Goal: Information Seeking & Learning: Learn about a topic

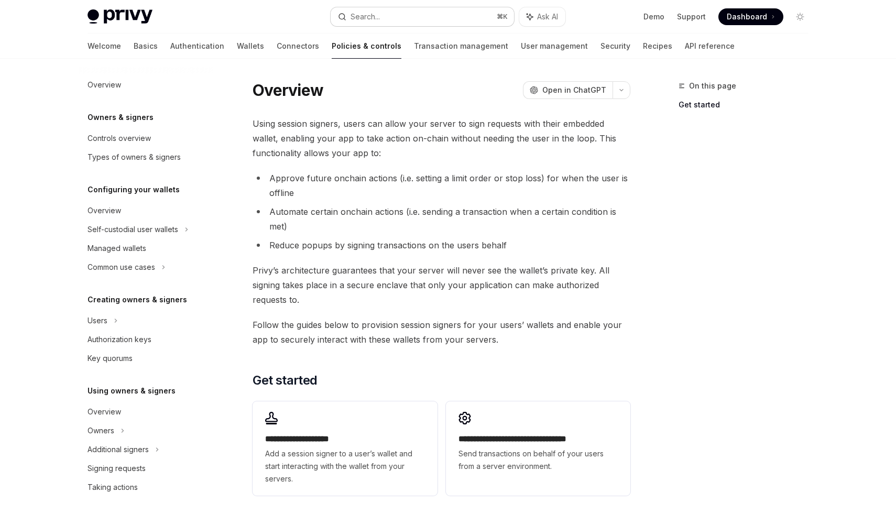
click at [371, 16] on div "Search..." at bounding box center [364, 16] width 29 height 13
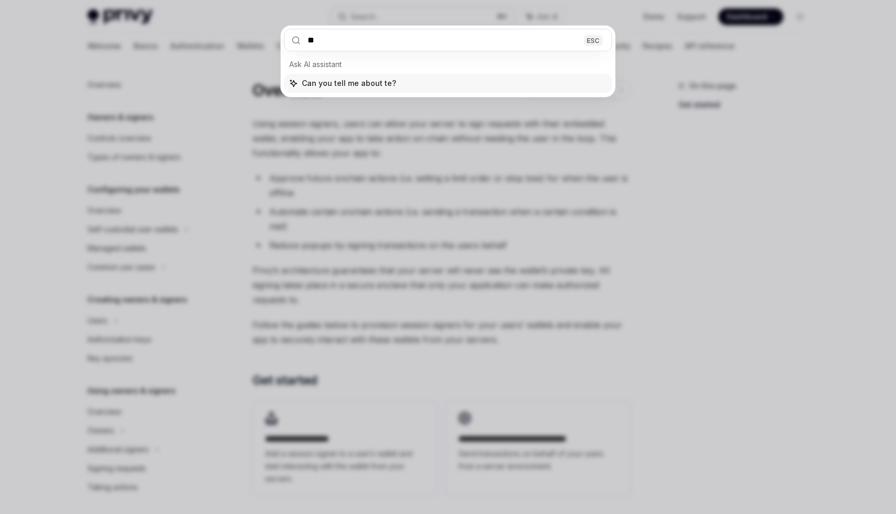
type input "***"
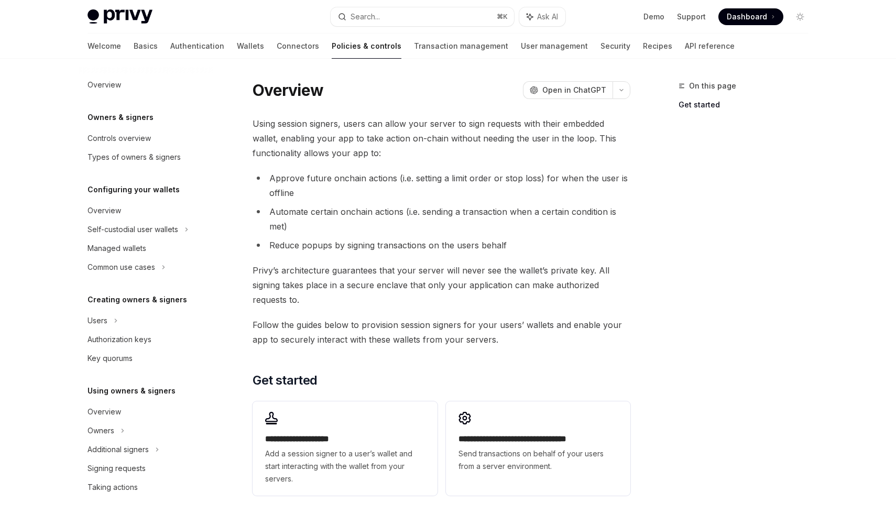
type textarea "*"
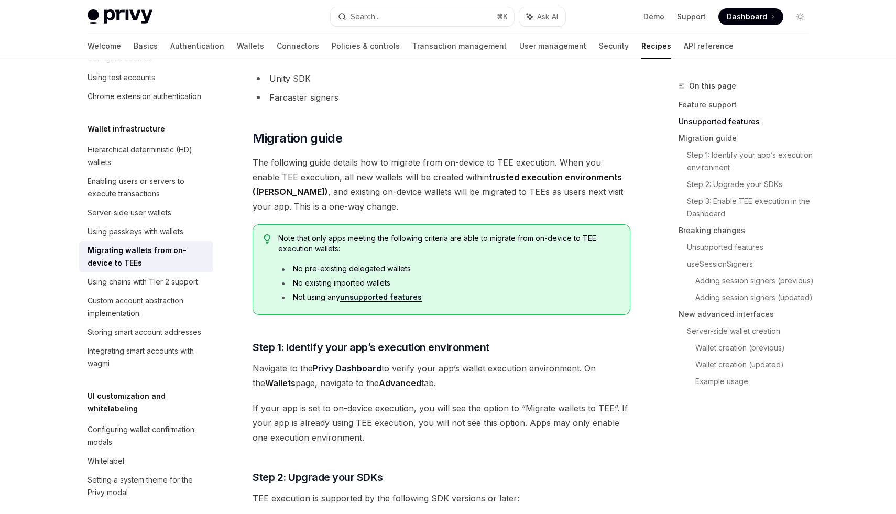
scroll to position [449, 0]
click at [361, 263] on li "No pre-existing delegated wallets" at bounding box center [448, 267] width 341 height 10
copy li "delegated"
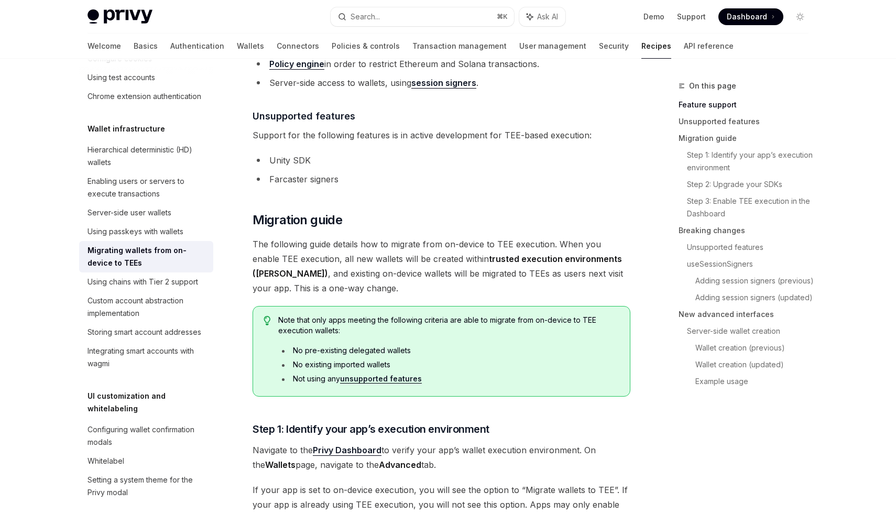
scroll to position [367, 0]
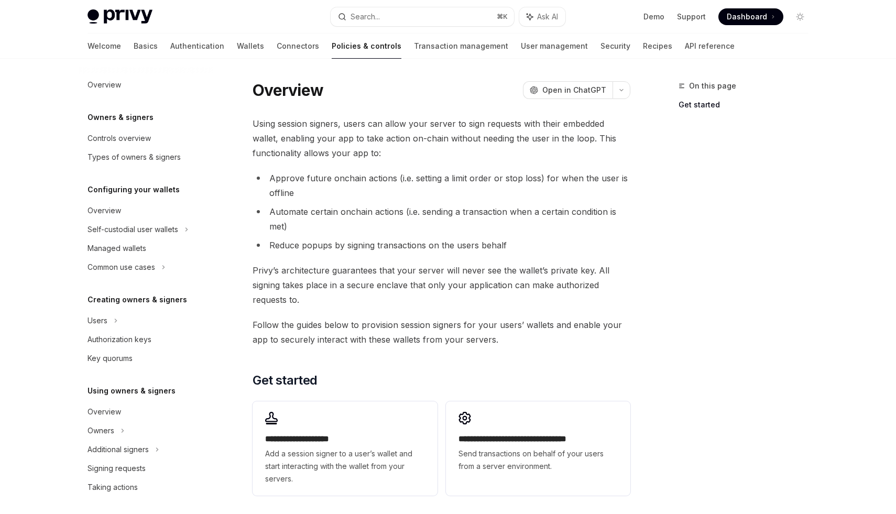
click at [400, 139] on span "Using session signers, users can allow your server to sign requests with their …" at bounding box center [441, 138] width 378 height 44
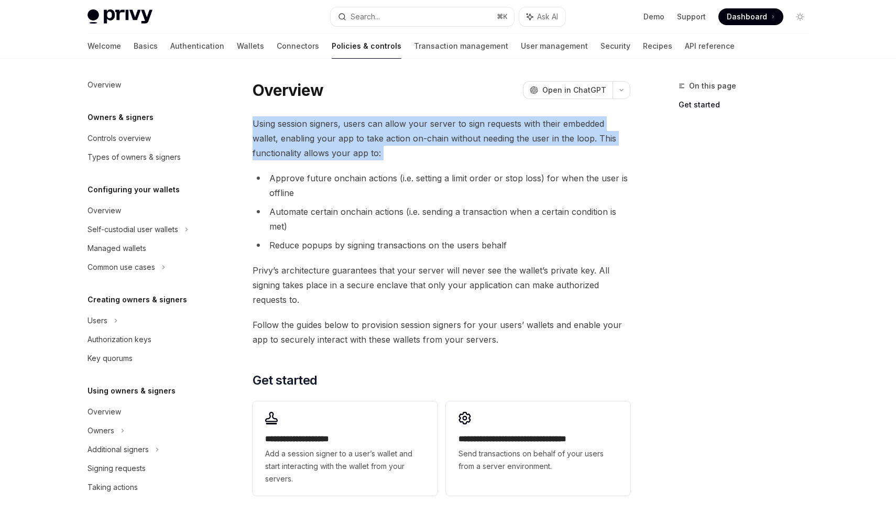
click at [400, 139] on span "Using session signers, users can allow your server to sign requests with their …" at bounding box center [441, 138] width 378 height 44
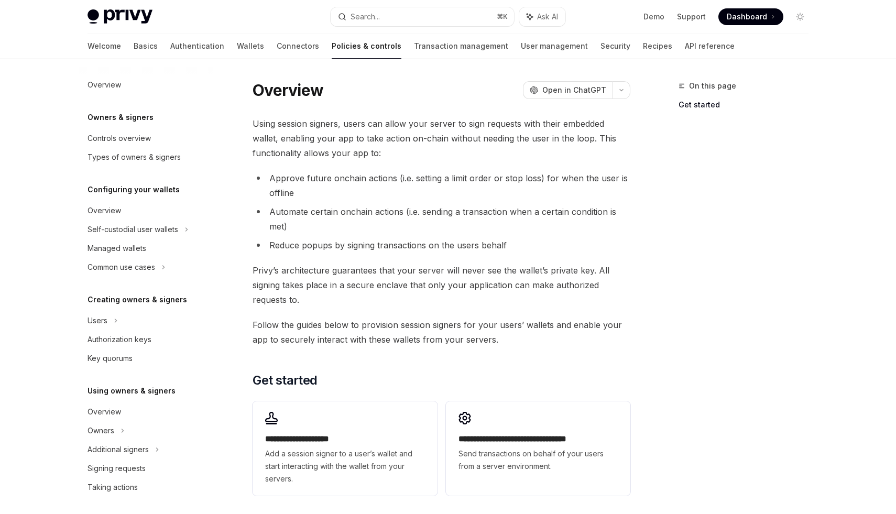
click at [391, 176] on li "Approve future onchain actions (i.e. setting a limit order or stop loss) for wh…" at bounding box center [441, 185] width 378 height 29
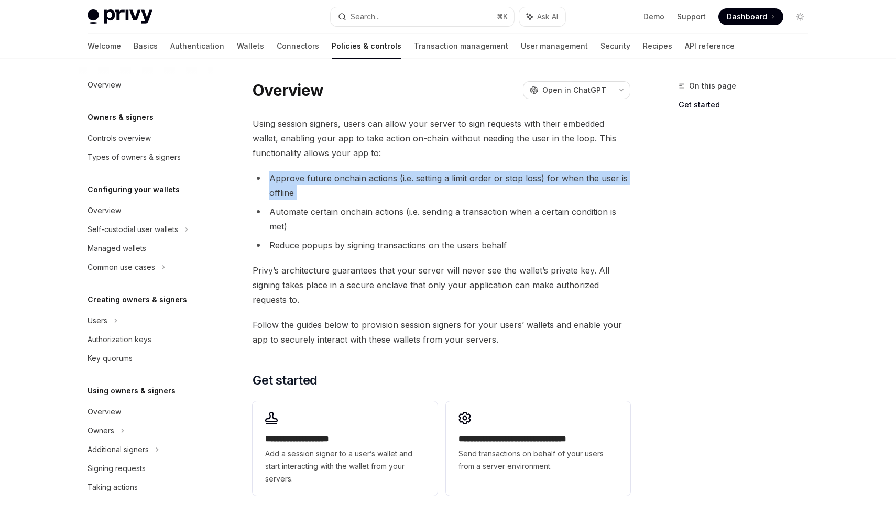
click at [391, 176] on li "Approve future onchain actions (i.e. setting a limit order or stop loss) for wh…" at bounding box center [441, 185] width 378 height 29
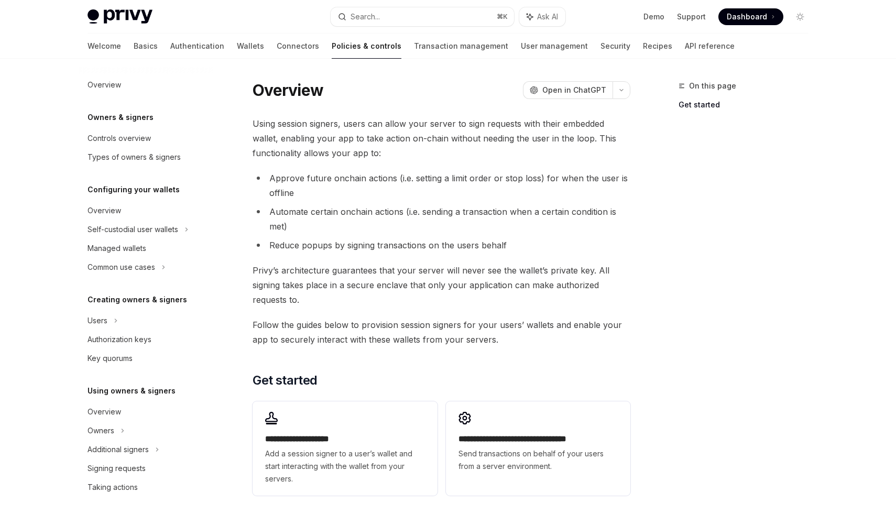
click at [359, 211] on li "Automate certain onchain actions (i.e. sending a transaction when a certain con…" at bounding box center [441, 218] width 378 height 29
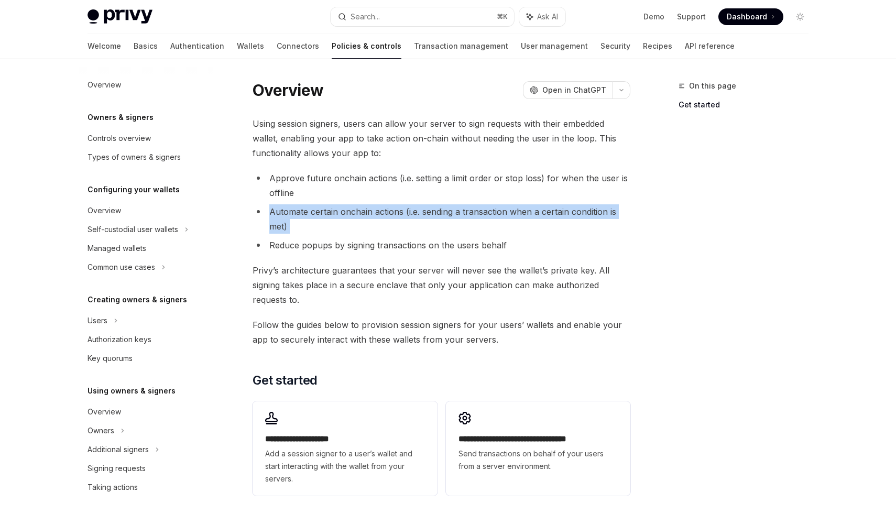
click at [359, 211] on li "Automate certain onchain actions (i.e. sending a transaction when a certain con…" at bounding box center [441, 218] width 378 height 29
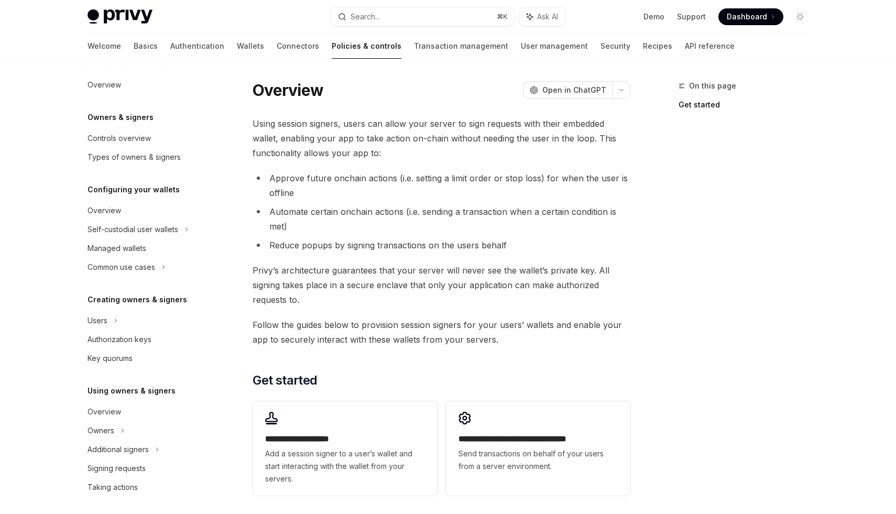
click at [340, 237] on ul "Approve future onchain actions (i.e. setting a limit order or stop loss) for wh…" at bounding box center [441, 212] width 378 height 82
click at [330, 268] on span "Privy’s architecture guarantees that your server will never see the wallet’s pr…" at bounding box center [441, 285] width 378 height 44
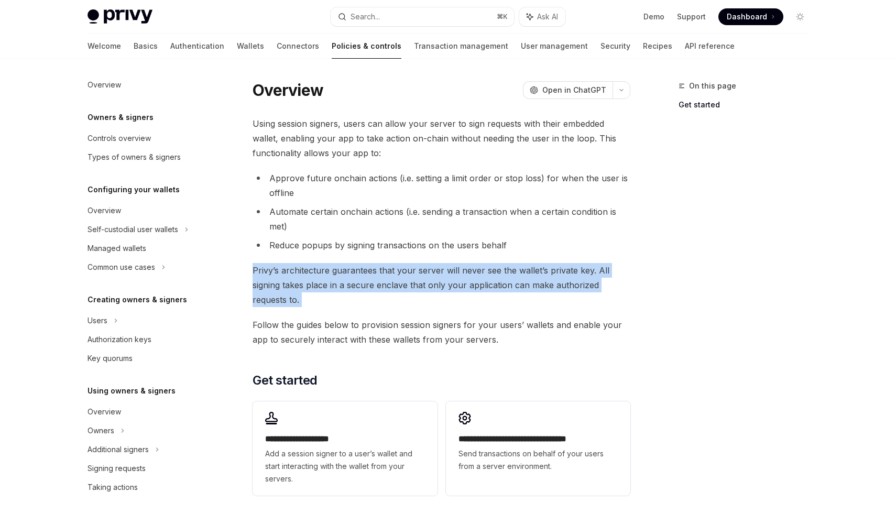
click at [330, 268] on span "Privy’s architecture guarantees that your server will never see the wallet’s pr…" at bounding box center [441, 285] width 378 height 44
click at [347, 269] on span "Privy’s architecture guarantees that your server will never see the wallet’s pr…" at bounding box center [441, 285] width 378 height 44
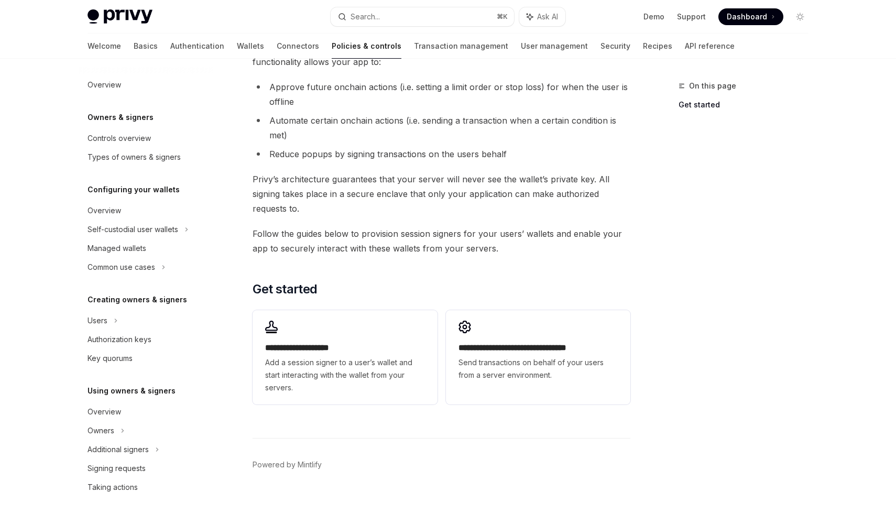
scroll to position [106, 0]
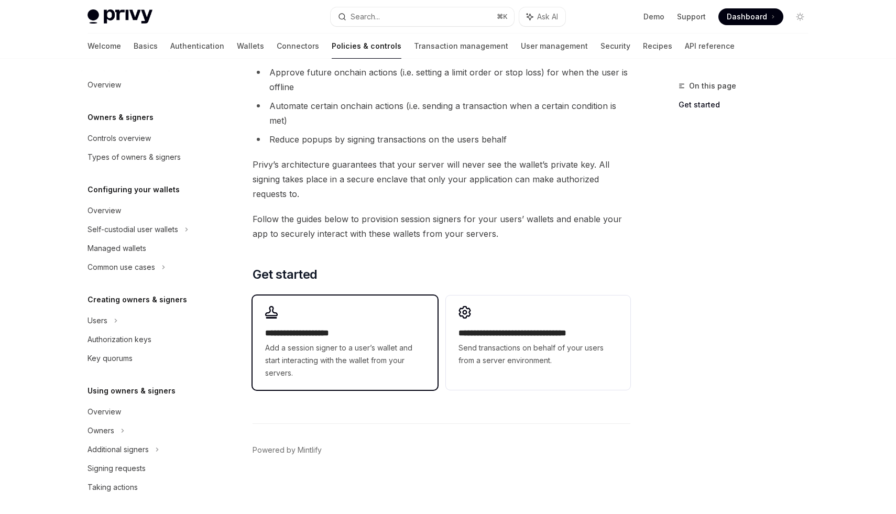
click at [342, 321] on div "**********" at bounding box center [344, 342] width 184 height 94
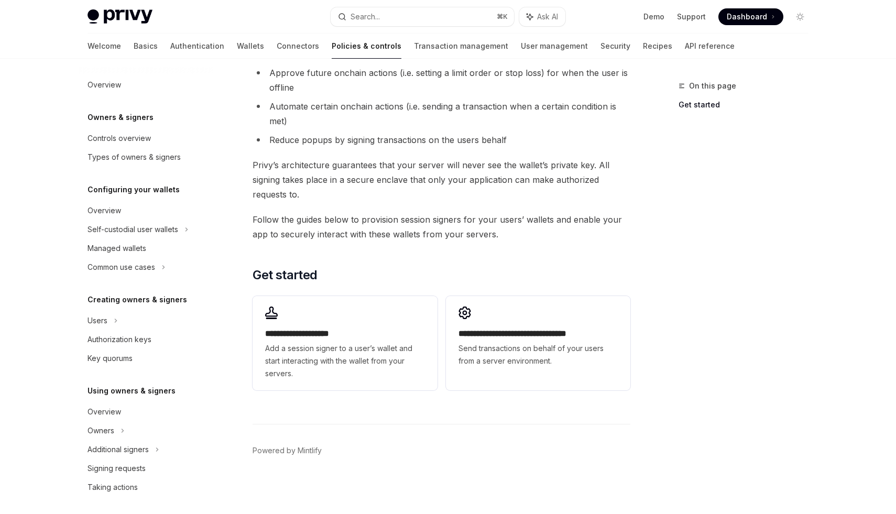
scroll to position [106, 0]
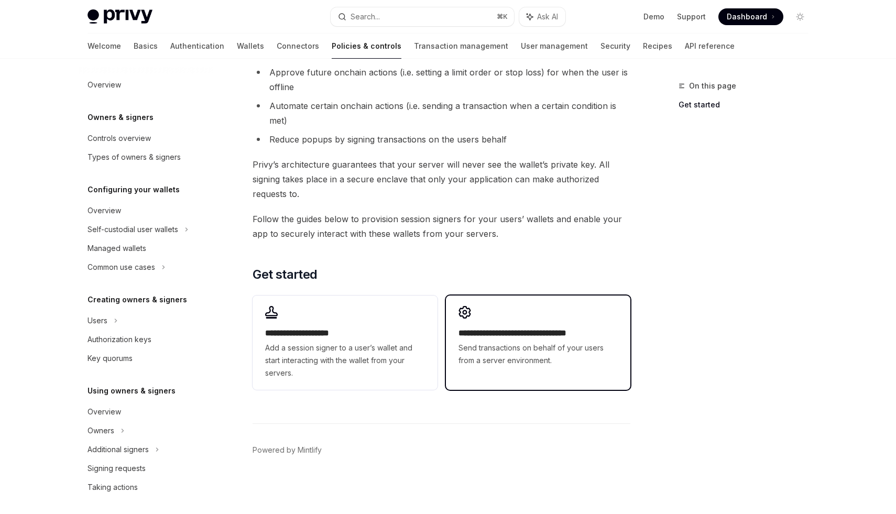
click at [497, 322] on div "**********" at bounding box center [538, 336] width 184 height 82
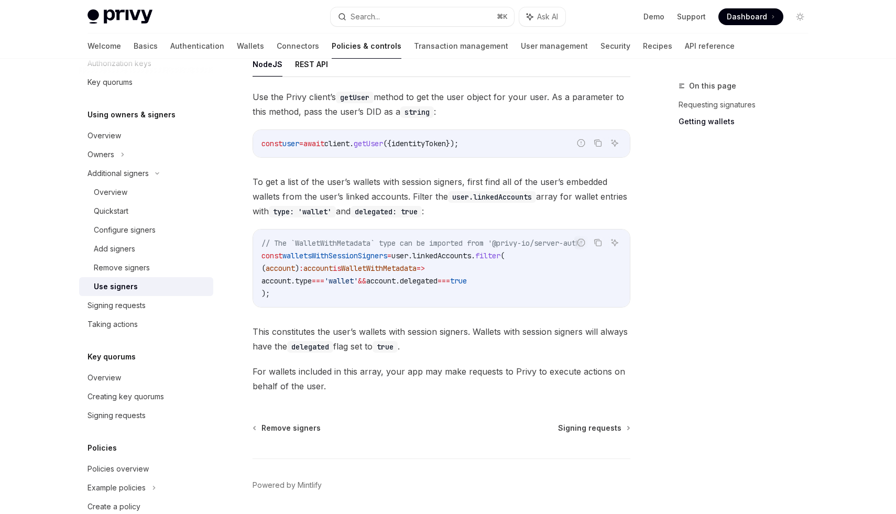
scroll to position [453, 0]
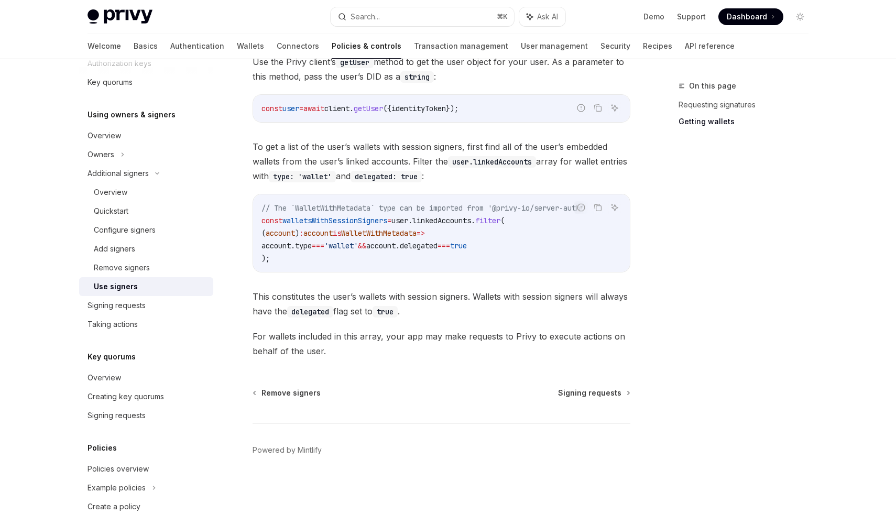
type textarea "*"
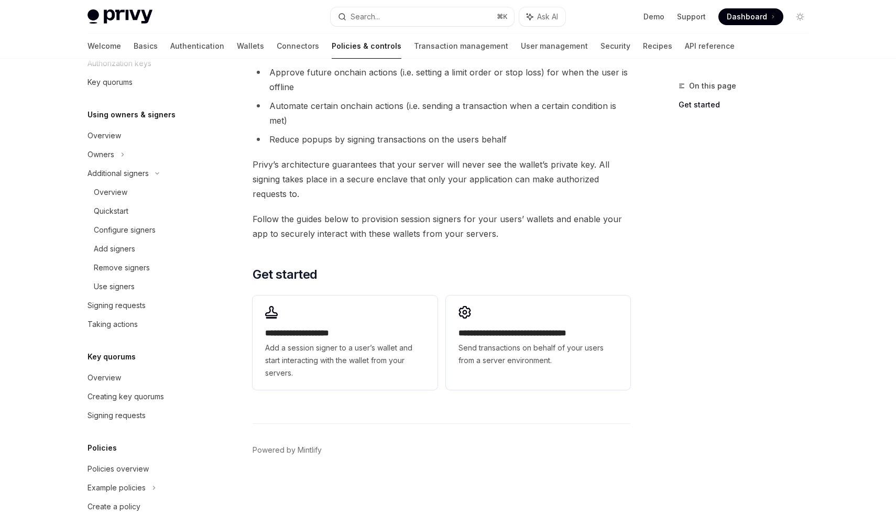
scroll to position [106, 0]
